Goal: Task Accomplishment & Management: Use online tool/utility

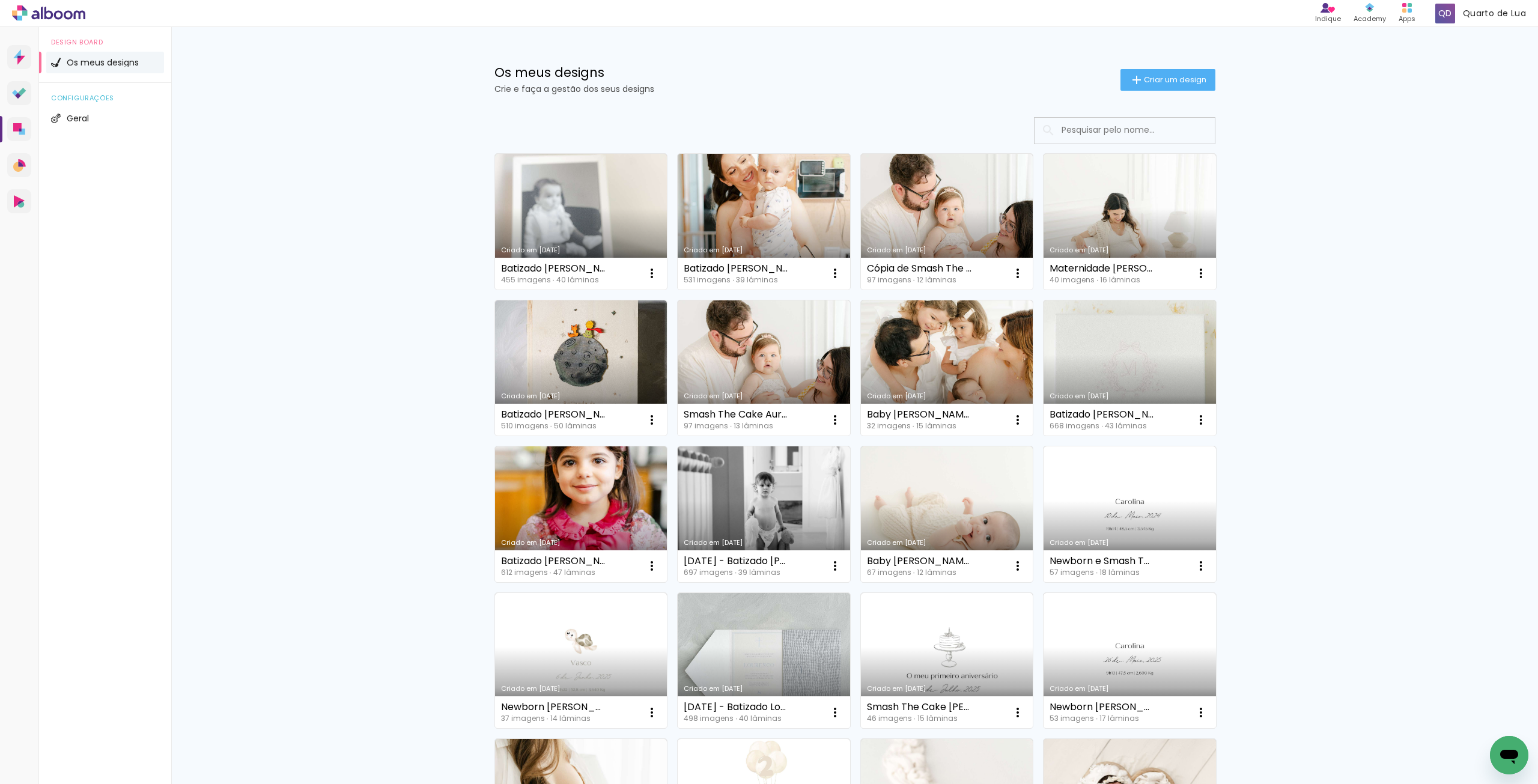
drag, startPoint x: 738, startPoint y: 381, endPoint x: 720, endPoint y: 400, distance: 26.2
click at [738, 381] on link "Criado em [DATE]" at bounding box center [764, 368] width 172 height 136
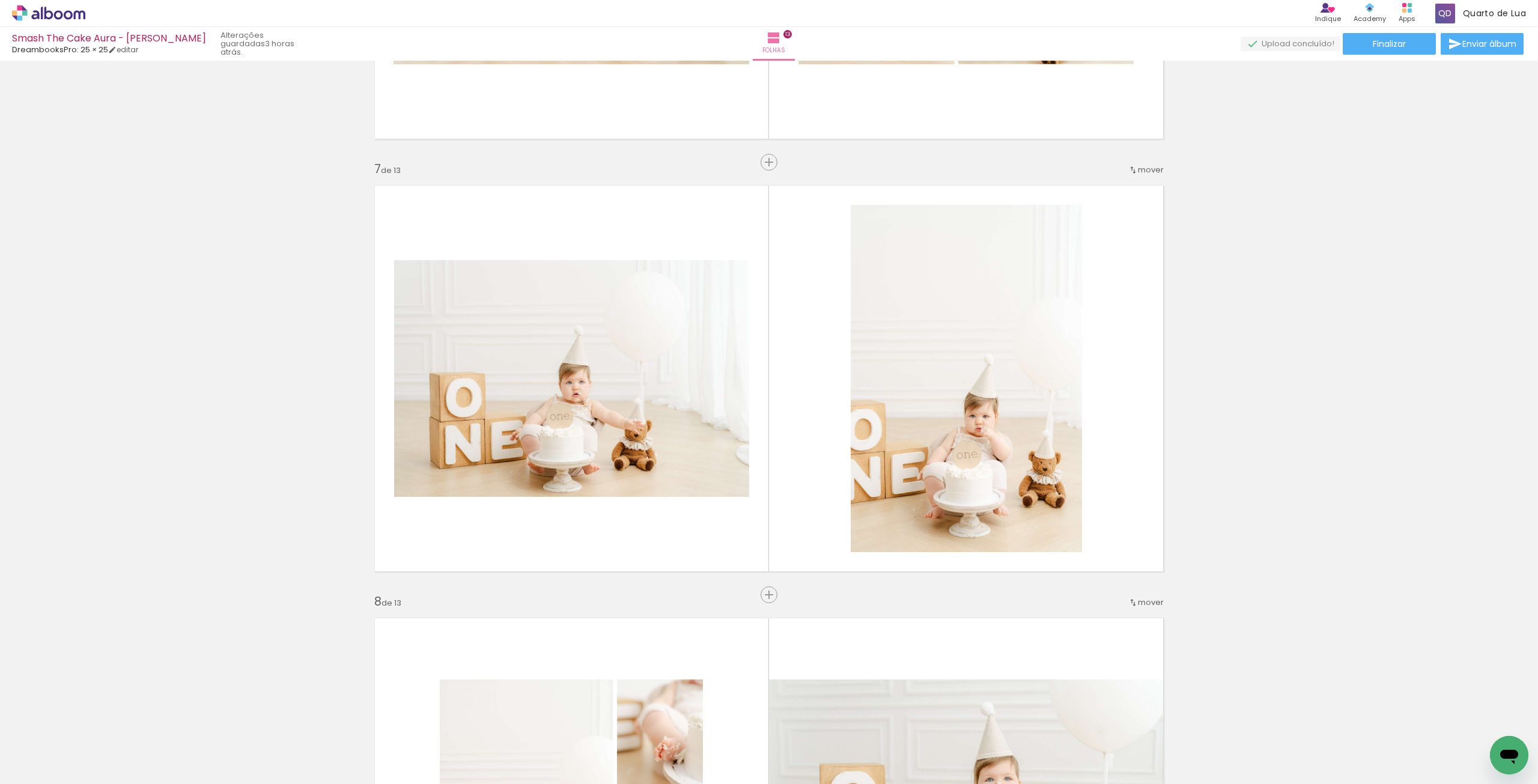
scroll to position [2522, 0]
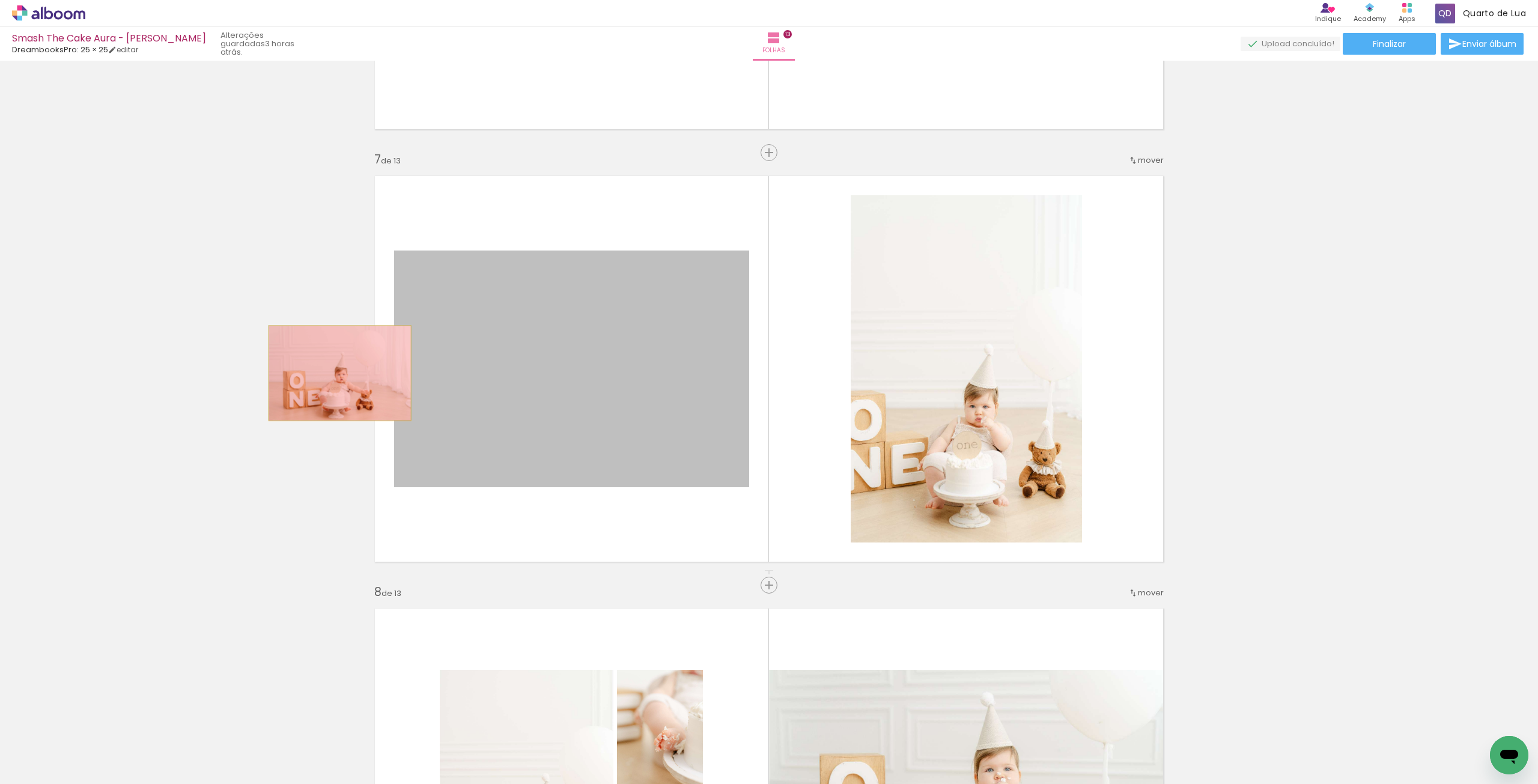
drag, startPoint x: 629, startPoint y: 370, endPoint x: 813, endPoint y: 364, distance: 184.1
click at [299, 371] on div "Inserir folha 1 de 13 Inserir folha 2 de 13 Inserir folha 3 de 13 Inserir folha…" at bounding box center [769, 570] width 1538 height 6055
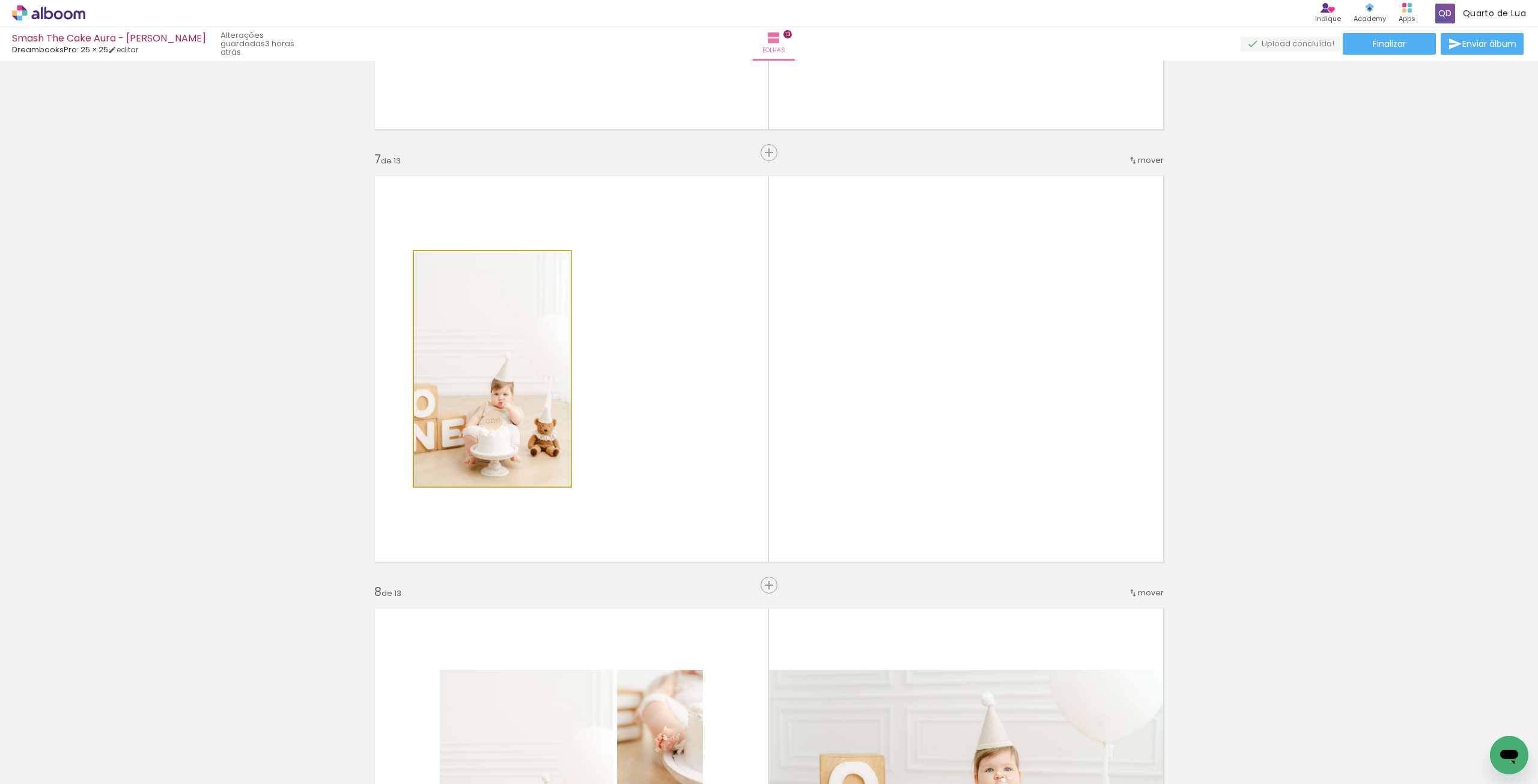
drag, startPoint x: 542, startPoint y: 361, endPoint x: 374, endPoint y: 363, distance: 168.0
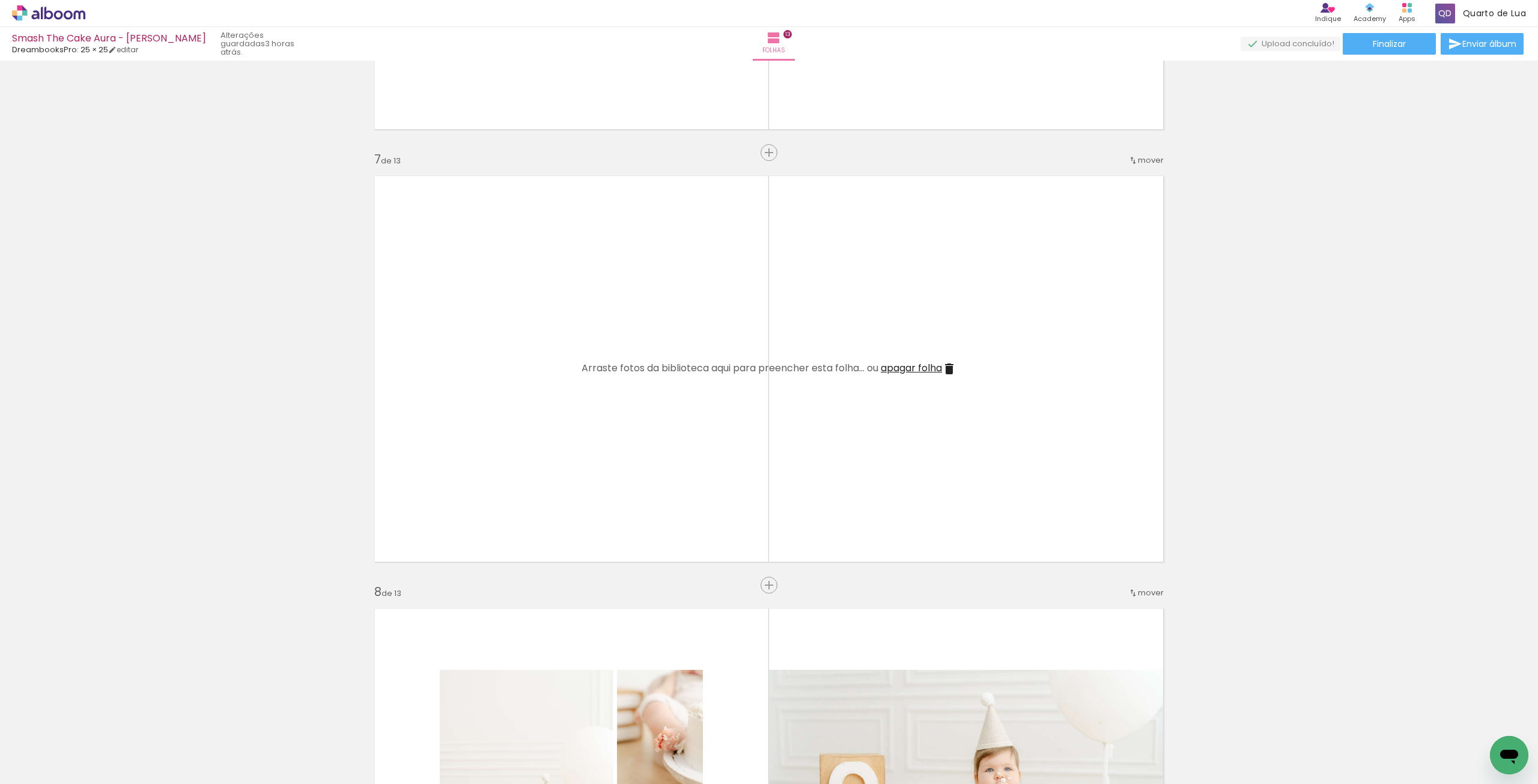
click at [891, 366] on span "apagar folha" at bounding box center [911, 367] width 61 height 14
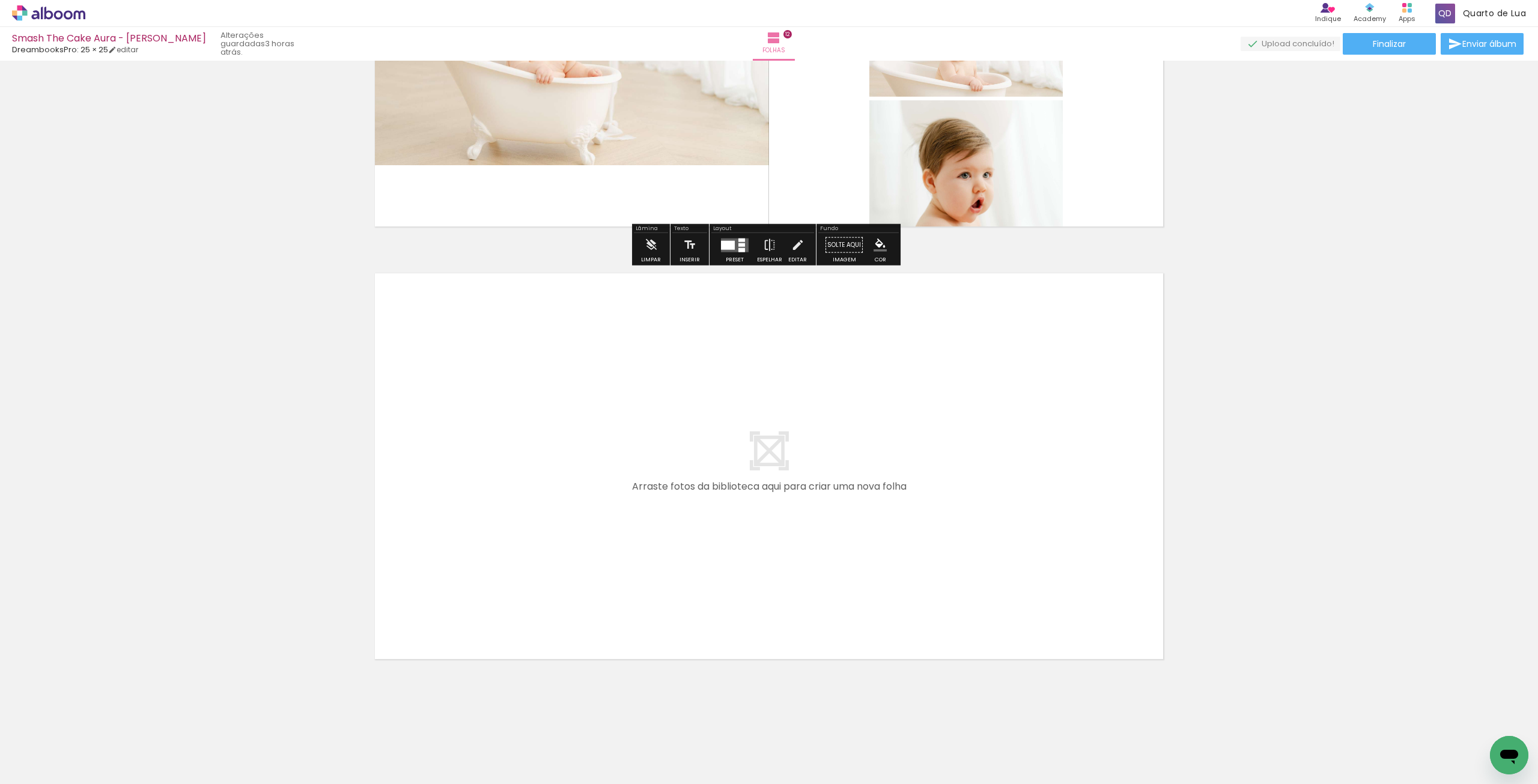
scroll to position [5019, 0]
click at [1379, 48] on span "Finalizar" at bounding box center [1389, 44] width 33 height 8
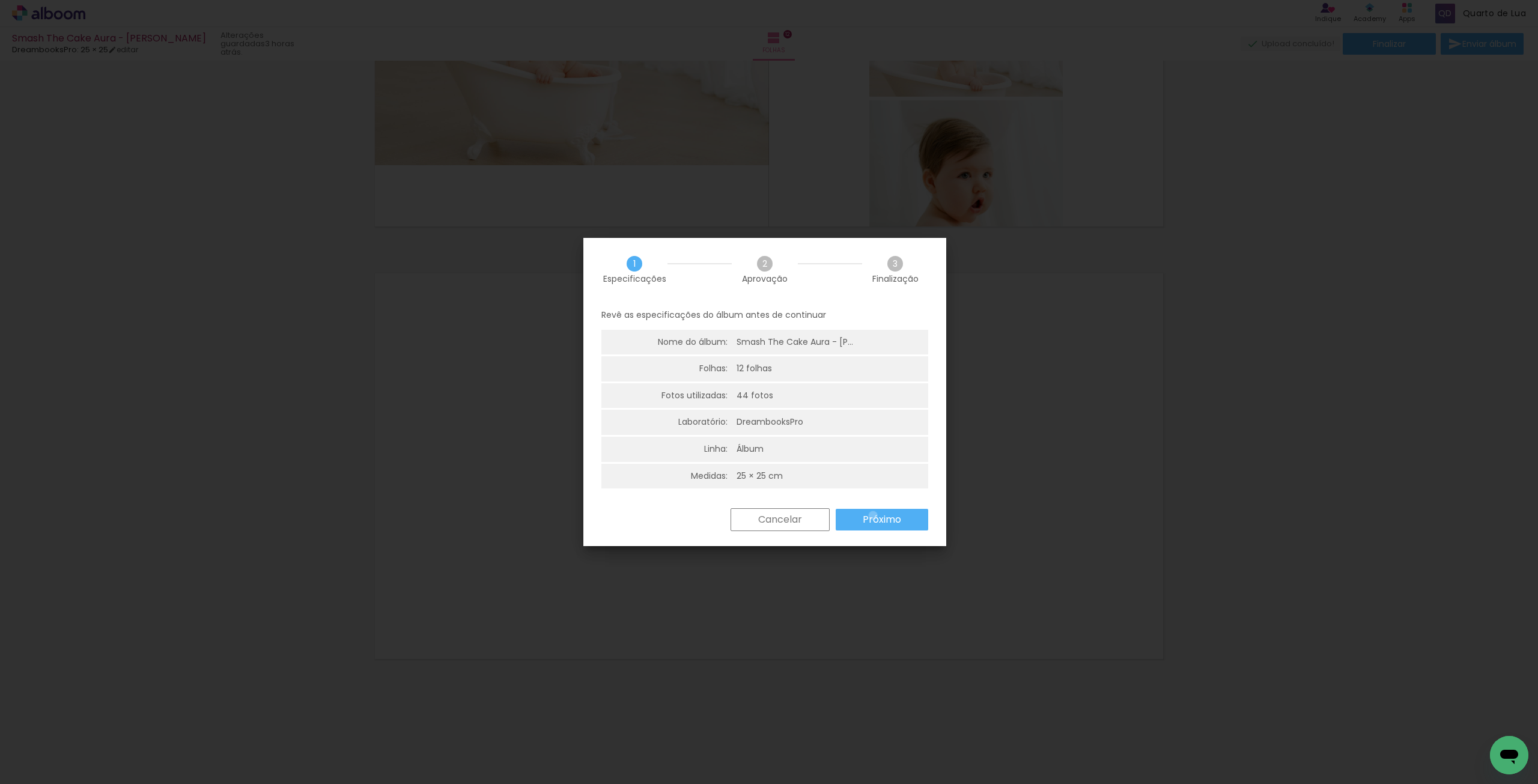
click at [0, 0] on slot "Próximo" at bounding box center [0, 0] width 0 height 0
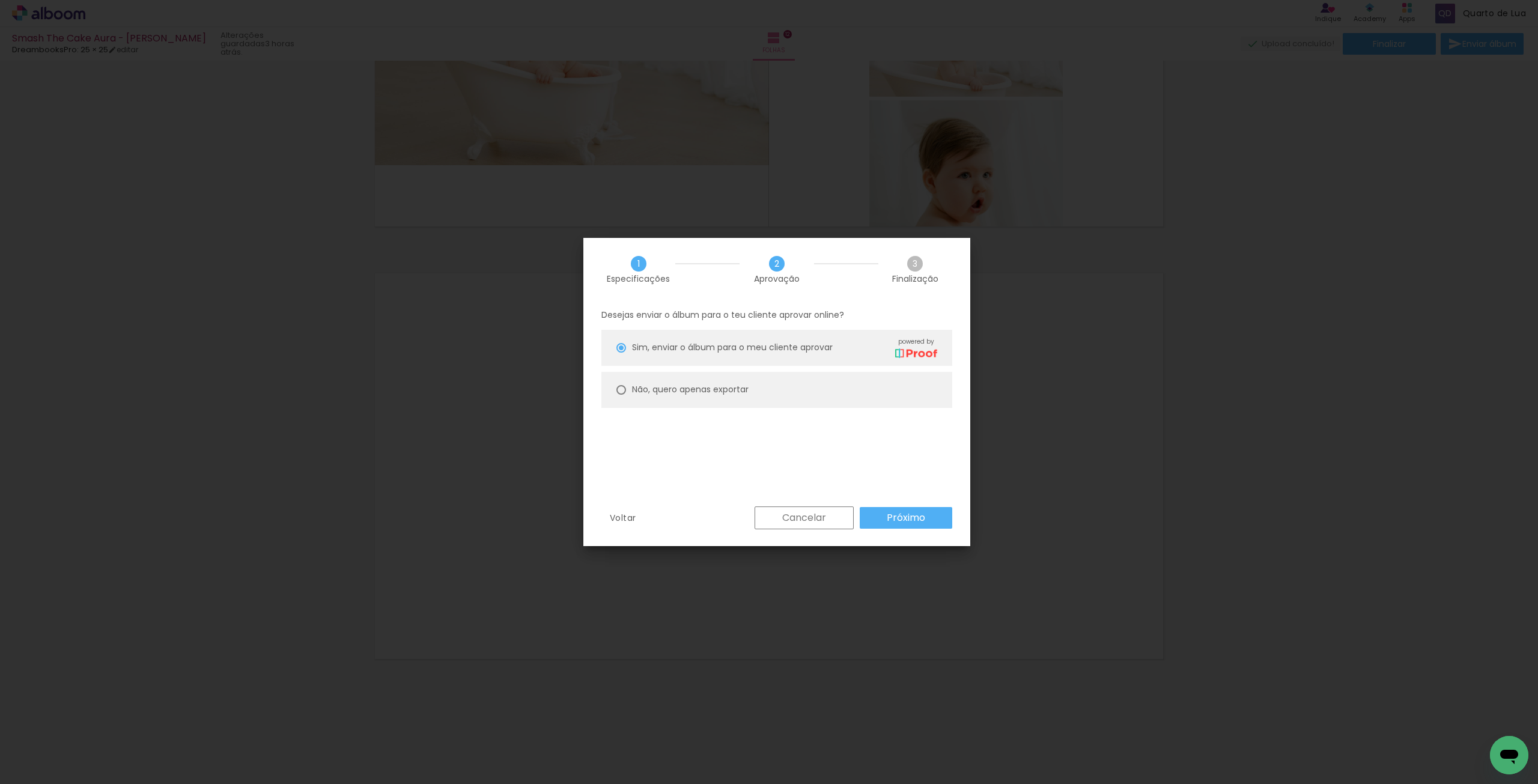
click at [871, 516] on paper-button "Próximo" at bounding box center [906, 518] width 92 height 21
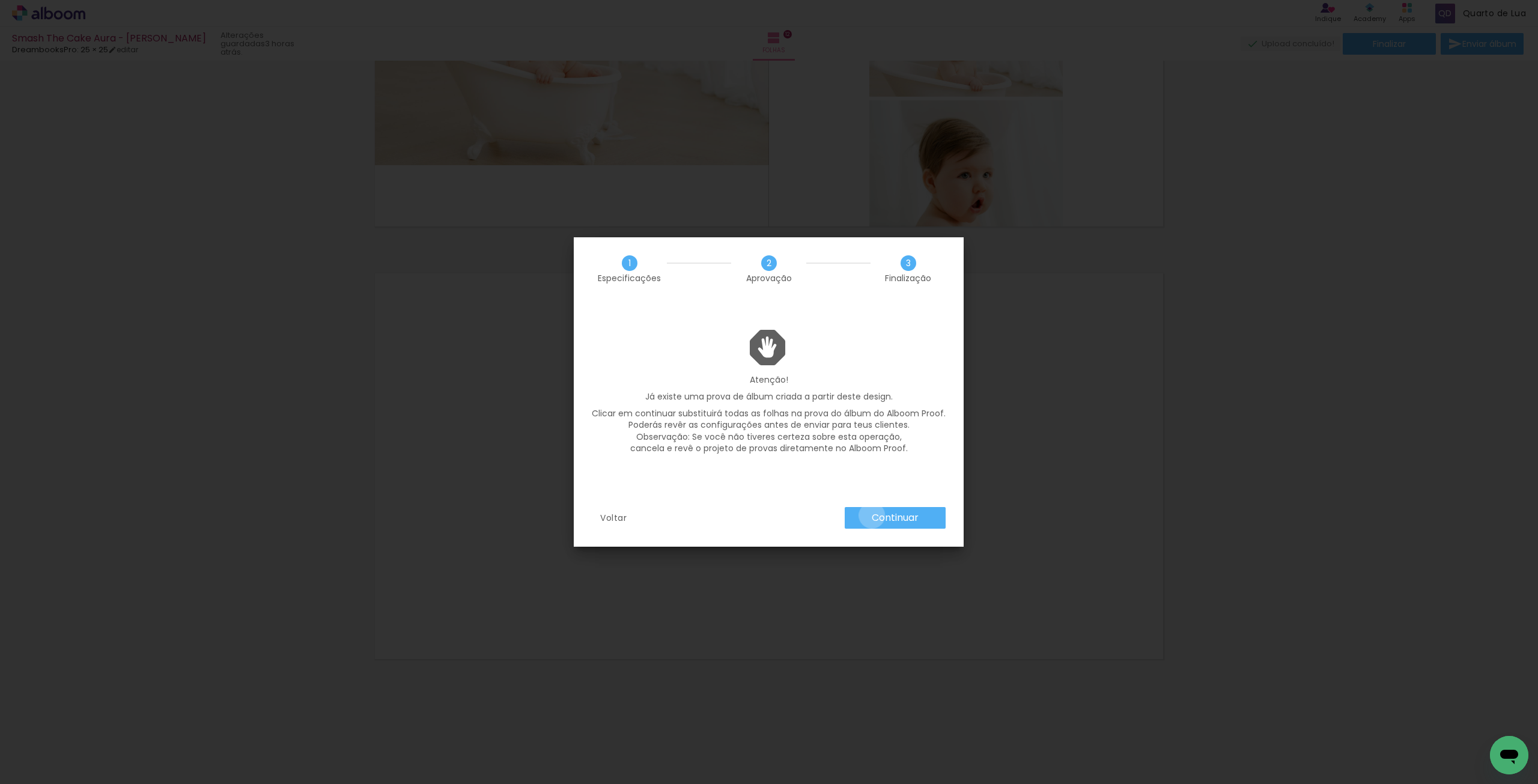
click at [0, 0] on slot "Continuar" at bounding box center [0, 0] width 0 height 0
